Goal: Task Accomplishment & Management: Manage account settings

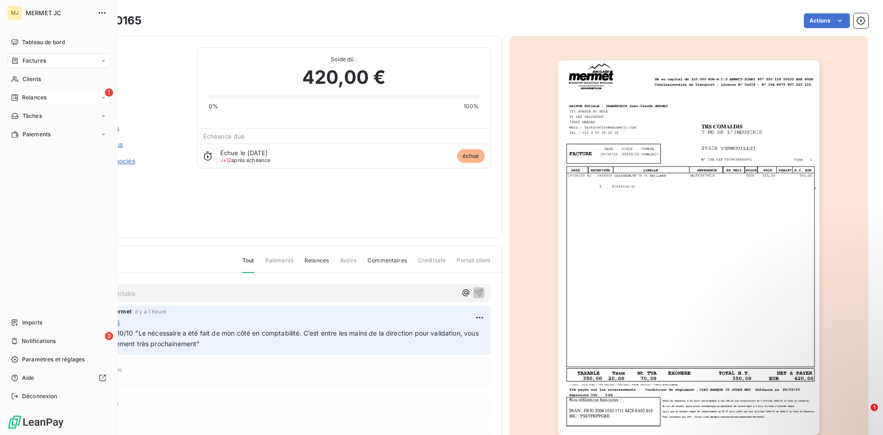
click at [34, 98] on span "Relances" at bounding box center [34, 97] width 24 height 8
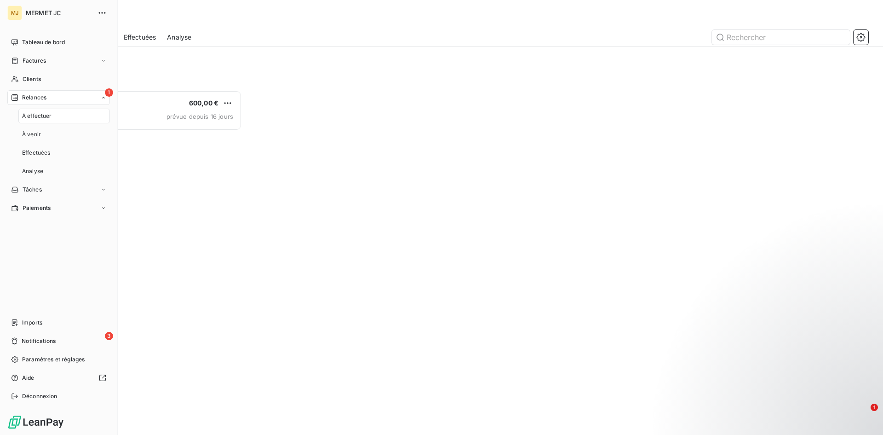
scroll to position [7, 7]
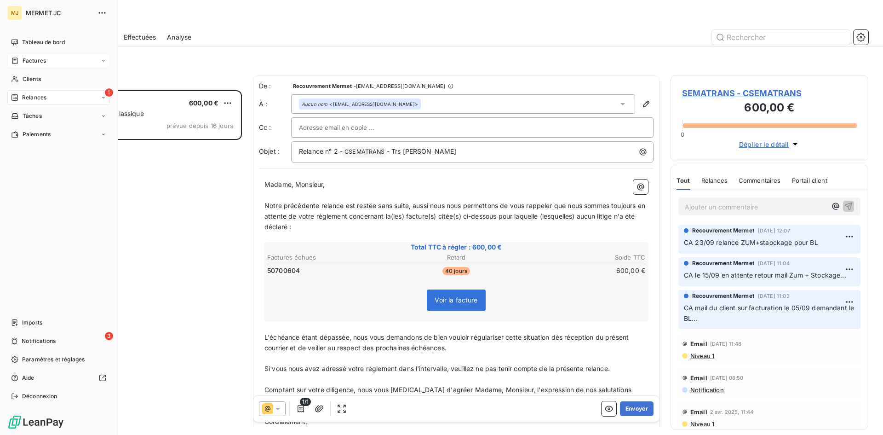
click at [33, 64] on span "Factures" at bounding box center [34, 61] width 23 height 8
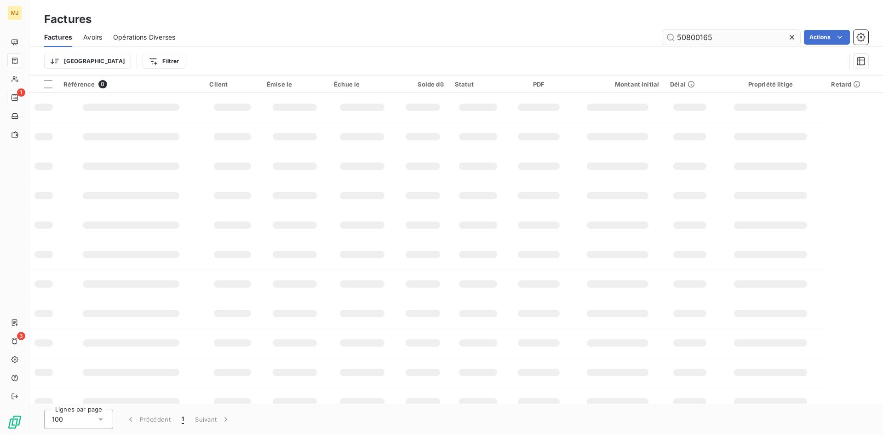
click at [716, 39] on input "50800165" at bounding box center [732, 37] width 138 height 15
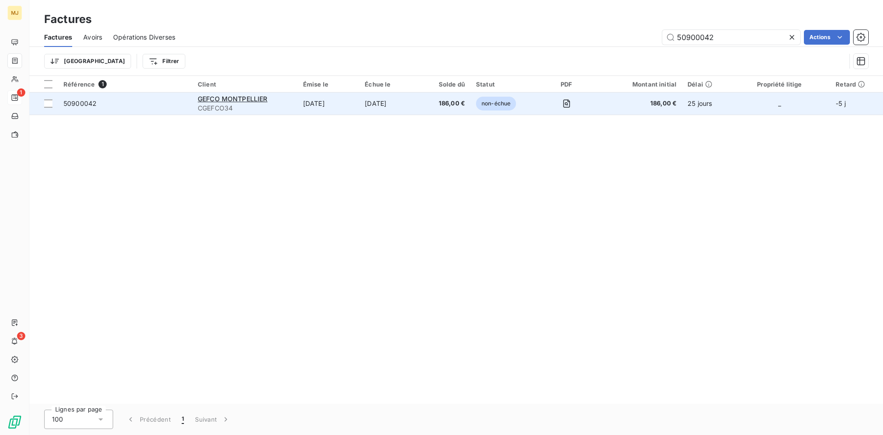
type input "50900042"
click at [79, 106] on span "50900042" at bounding box center [80, 103] width 33 height 8
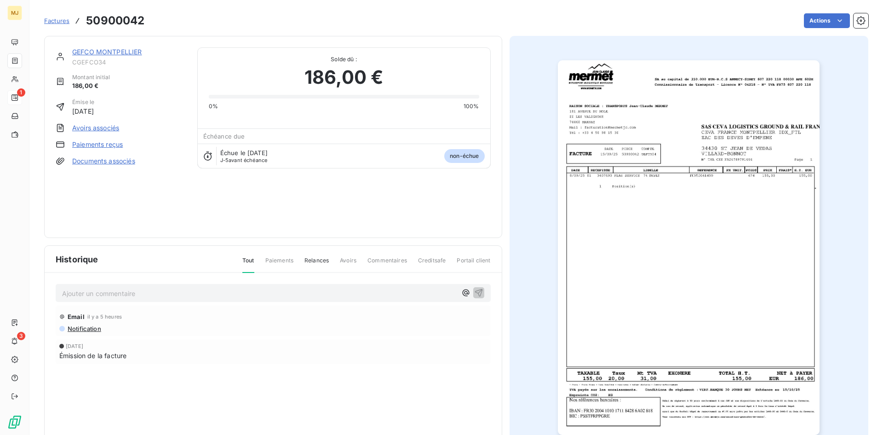
click at [129, 291] on p "Ajouter un commentaire ﻿" at bounding box center [259, 294] width 395 height 12
click at [295, 296] on p "CA retou mail du 10/10 "" at bounding box center [259, 293] width 395 height 11
click at [90, 291] on span "CA retou mail du 10/10 "La facture est bien comptabilisée. Le paiement est prév…" at bounding box center [220, 293] width 317 height 8
click at [403, 289] on p "CA retour mail du 10/10 "La facture est bien comptabilisée. Le paiement est pré…" at bounding box center [259, 293] width 395 height 11
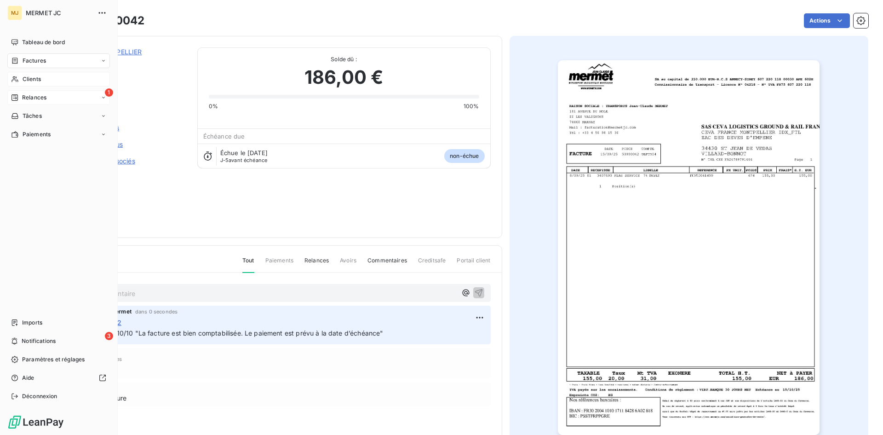
click at [48, 79] on div "Clients" at bounding box center [58, 79] width 103 height 15
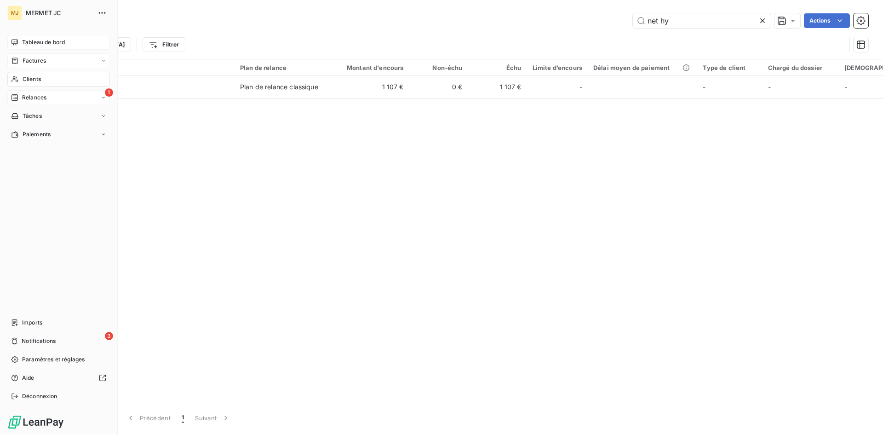
drag, startPoint x: 708, startPoint y: 22, endPoint x: 12, endPoint y: 41, distance: 696.9
click at [12, 41] on div "MJ MERMET JC Tableau de bord Factures Clients 1 Relances Tâches Paiements Impor…" at bounding box center [441, 217] width 883 height 435
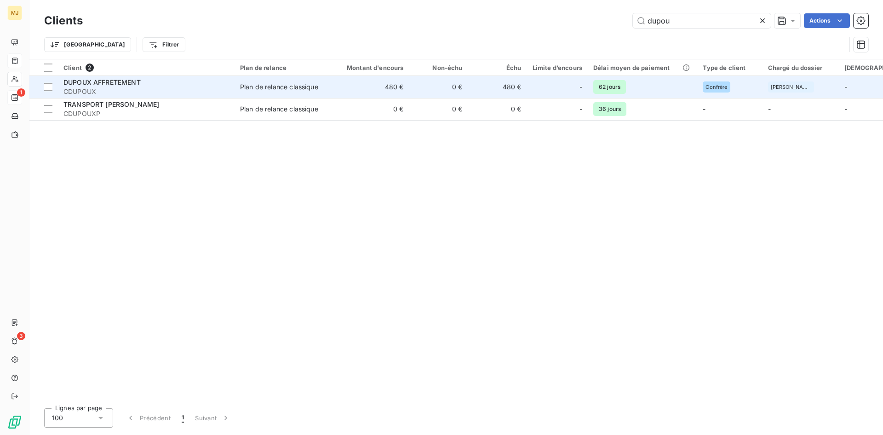
type input "dupou"
click at [71, 86] on div "DUPOUX AFFRETEMENT" at bounding box center [147, 82] width 166 height 9
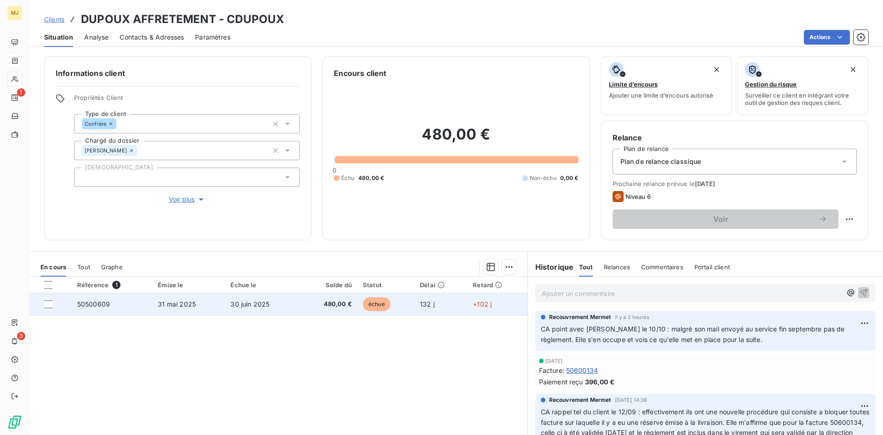
click at [101, 304] on span "50500609" at bounding box center [93, 304] width 33 height 8
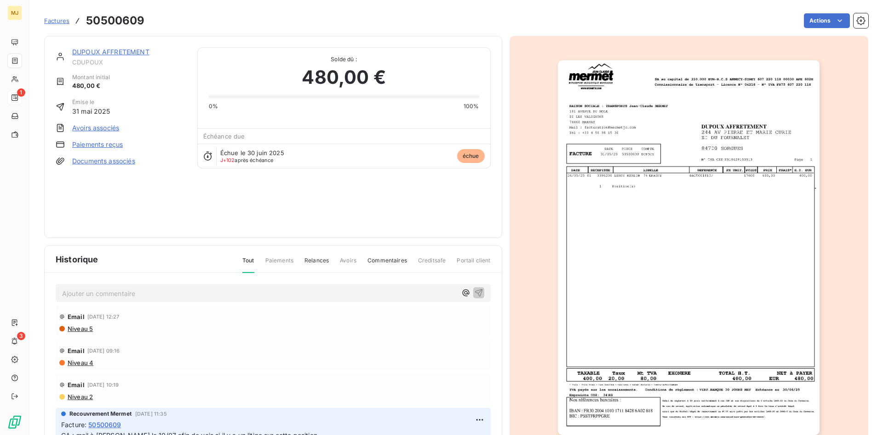
click at [112, 300] on div "Ajouter un commentaire ﻿" at bounding box center [273, 293] width 435 height 18
click at [117, 288] on p "Ajouter un commentaire ﻿" at bounding box center [259, 294] width 395 height 12
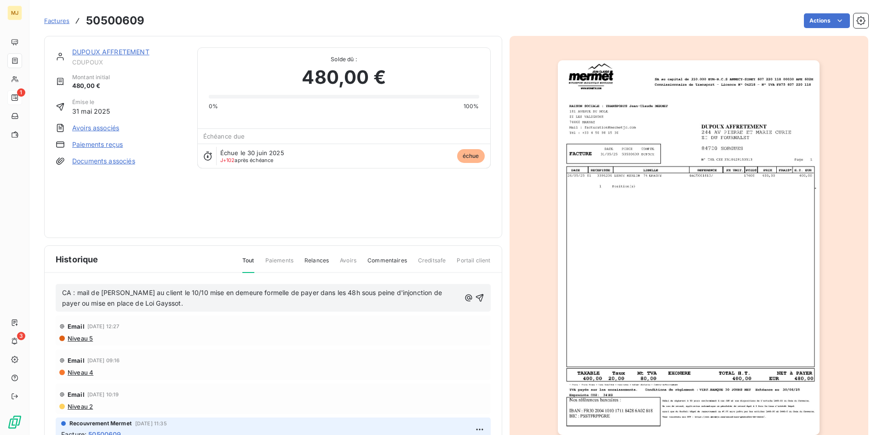
click at [166, 300] on p "CA : mail de [PERSON_NAME] au client le 10/10 mise en demeure formelle de payer…" at bounding box center [261, 298] width 398 height 21
